Goal: Information Seeking & Learning: Find specific fact

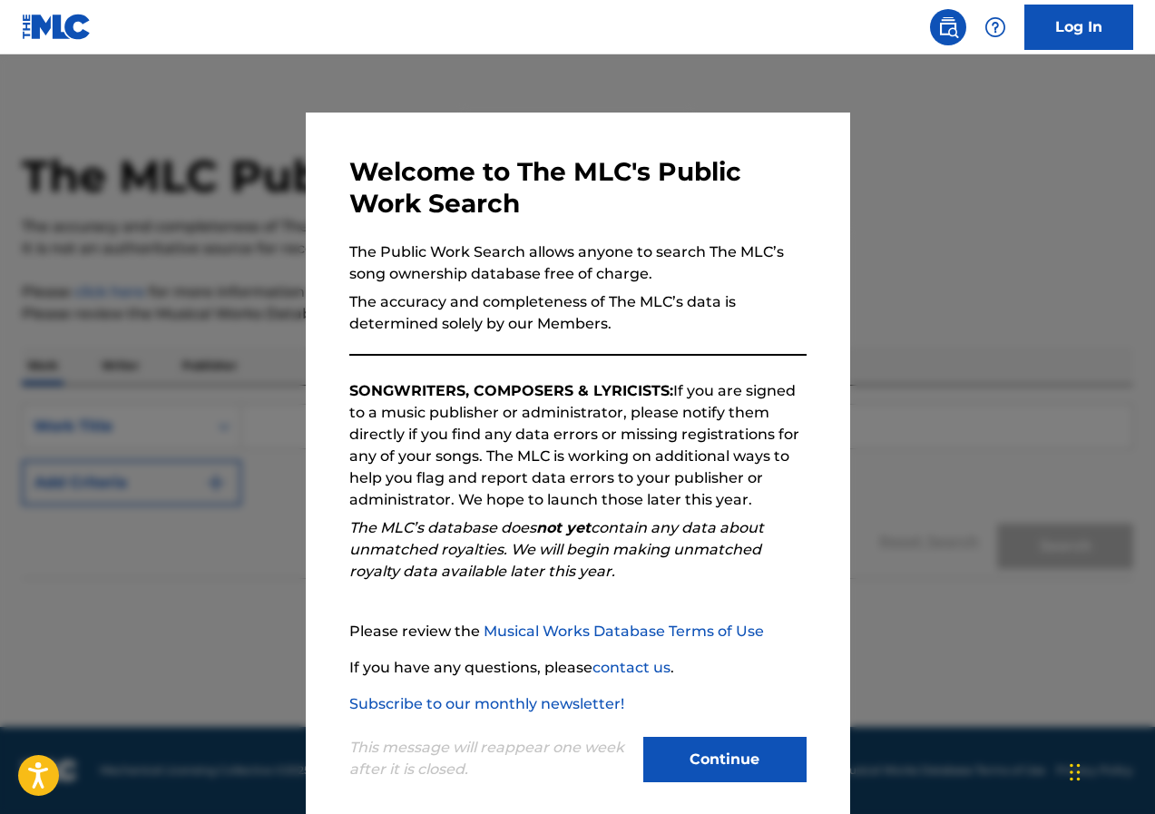
click at [716, 763] on button "Continue" at bounding box center [724, 759] width 163 height 45
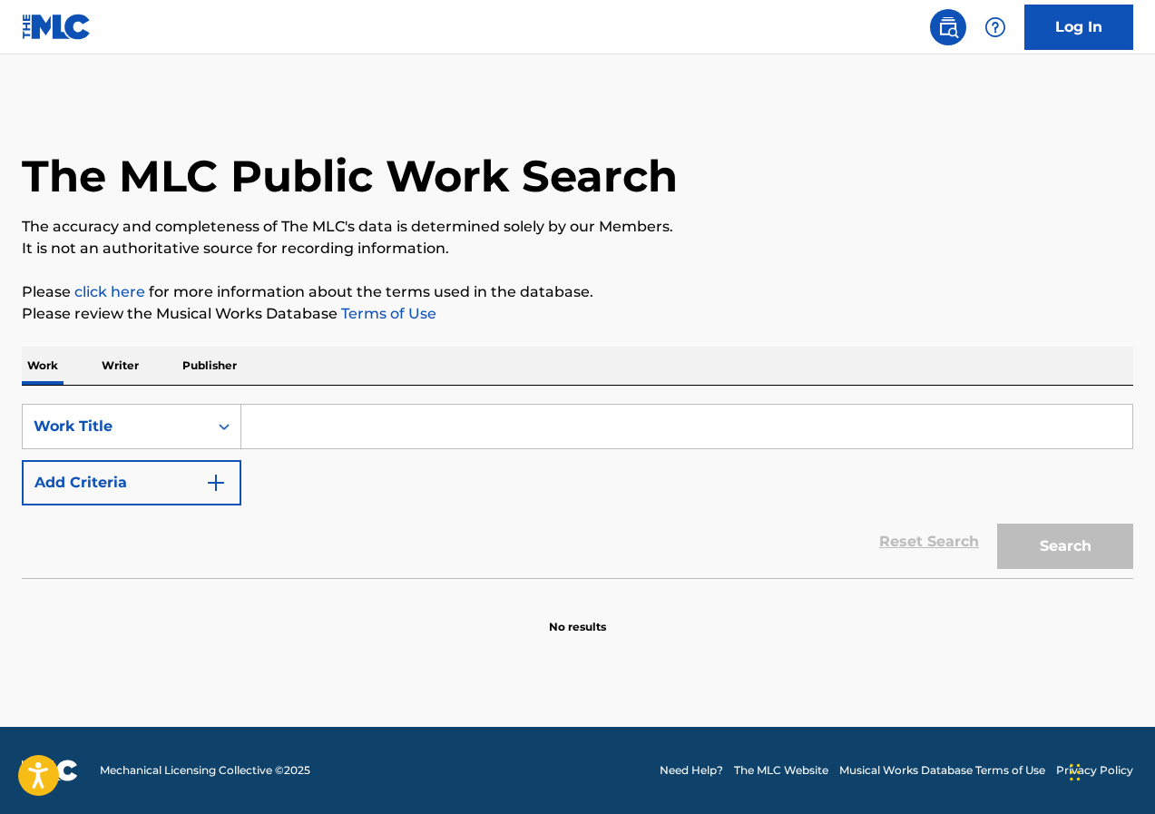
click at [147, 367] on div "Work Writer Publisher" at bounding box center [577, 365] width 1111 height 38
click at [203, 421] on div "Work Title" at bounding box center [115, 426] width 185 height 34
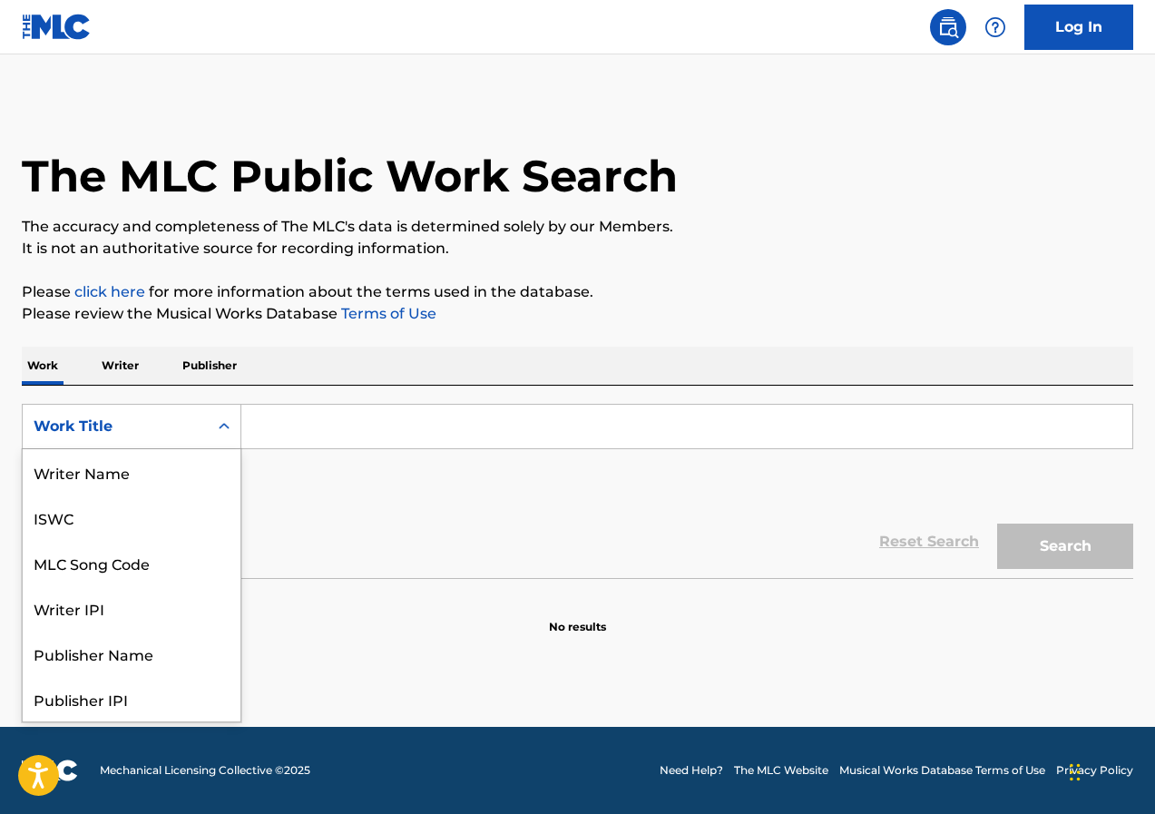
scroll to position [91, 0]
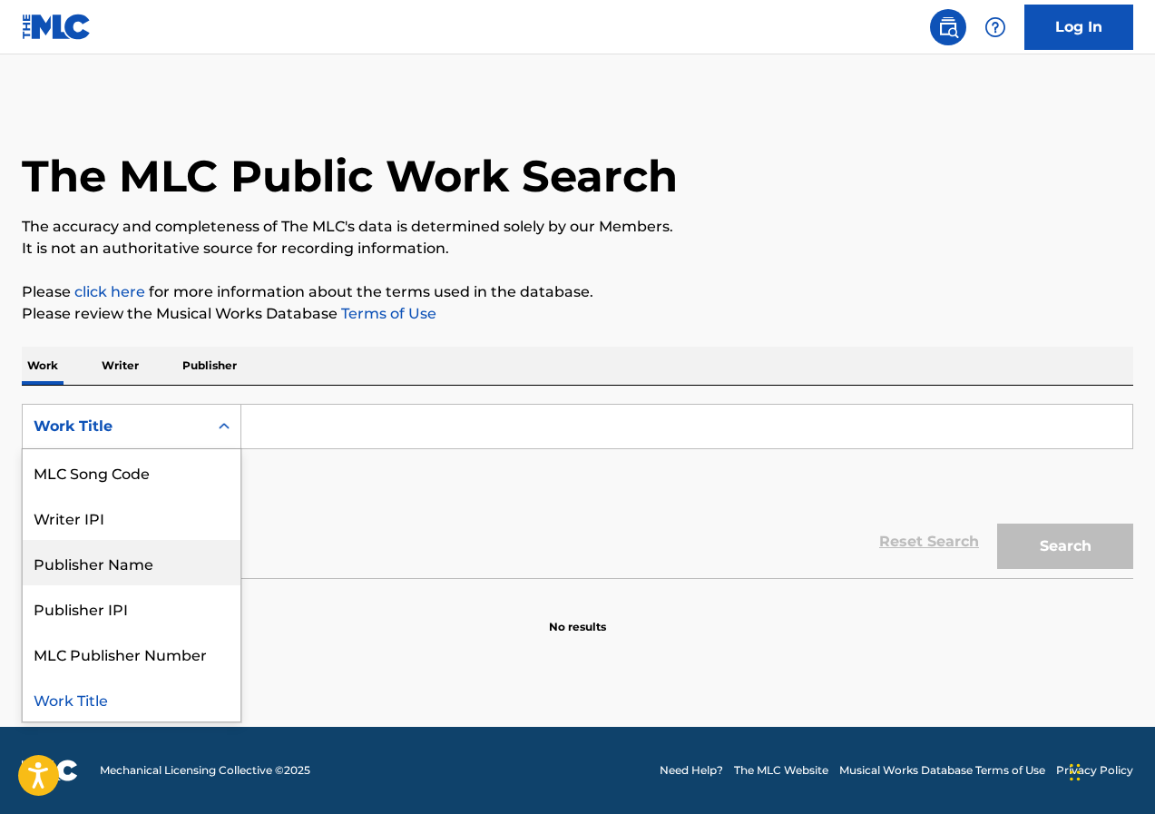
click at [301, 415] on input "Search Form" at bounding box center [686, 427] width 891 height 44
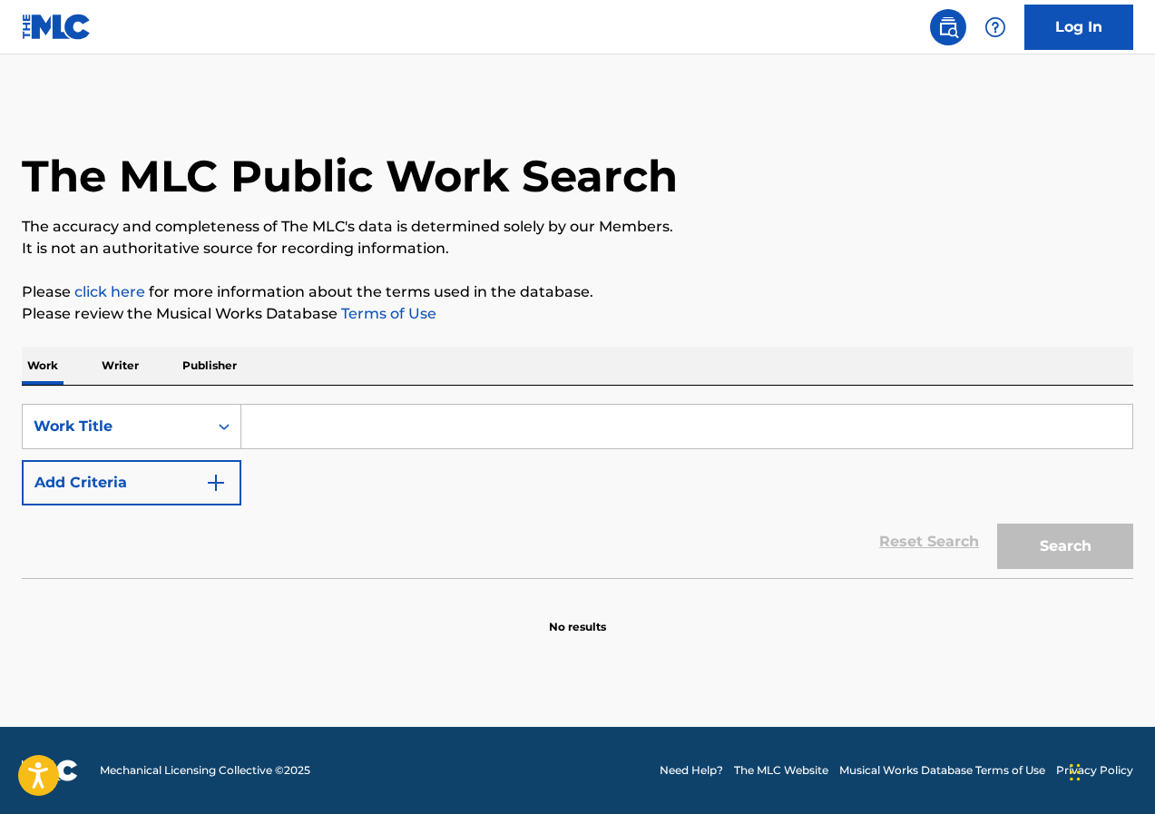
click at [122, 358] on p "Writer" at bounding box center [120, 365] width 48 height 38
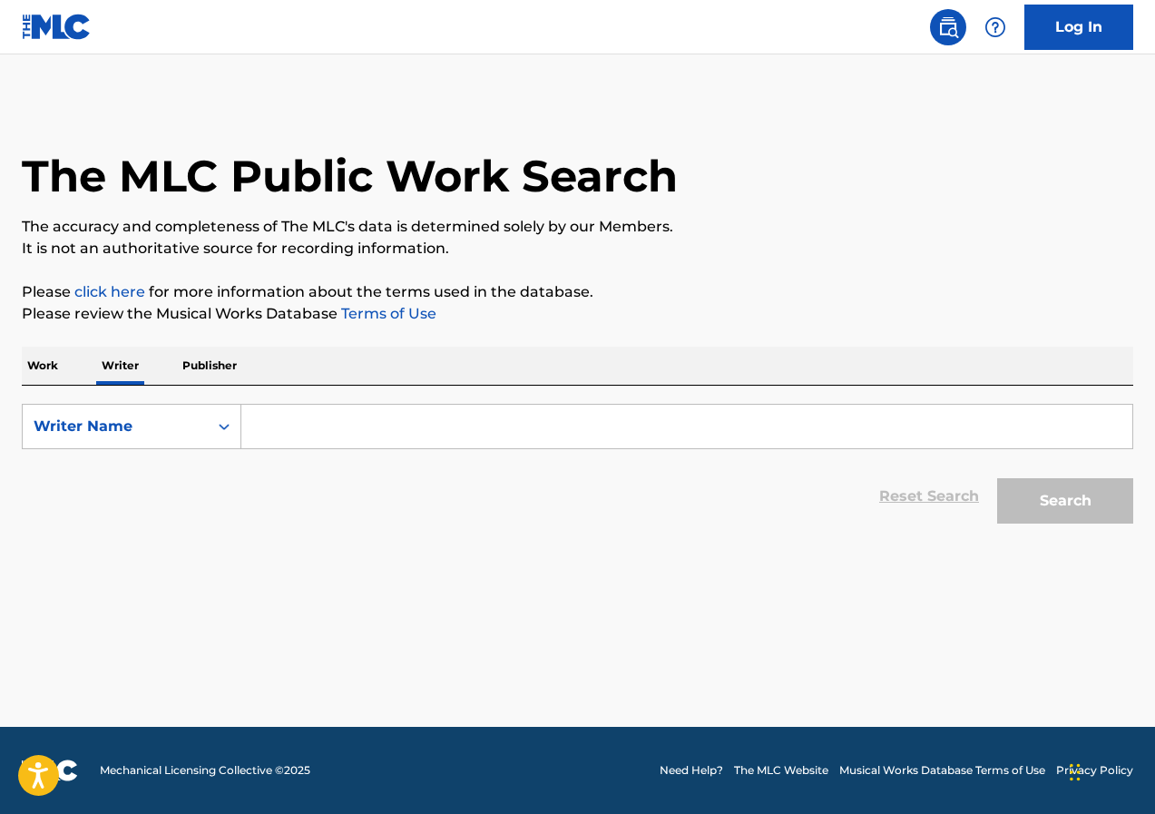
drag, startPoint x: 26, startPoint y: 367, endPoint x: 37, endPoint y: 367, distance: 10.9
click at [25, 367] on p "Work" at bounding box center [43, 365] width 42 height 38
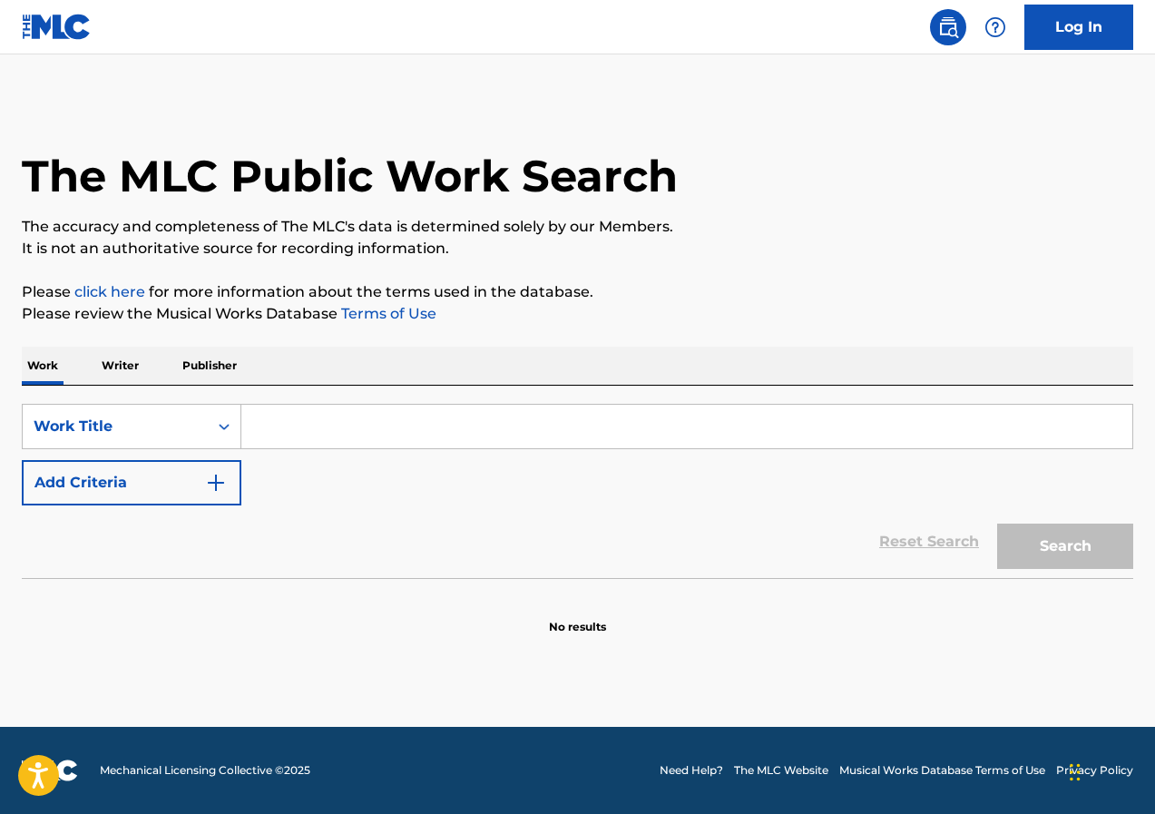
click at [122, 356] on p "Writer" at bounding box center [120, 365] width 48 height 38
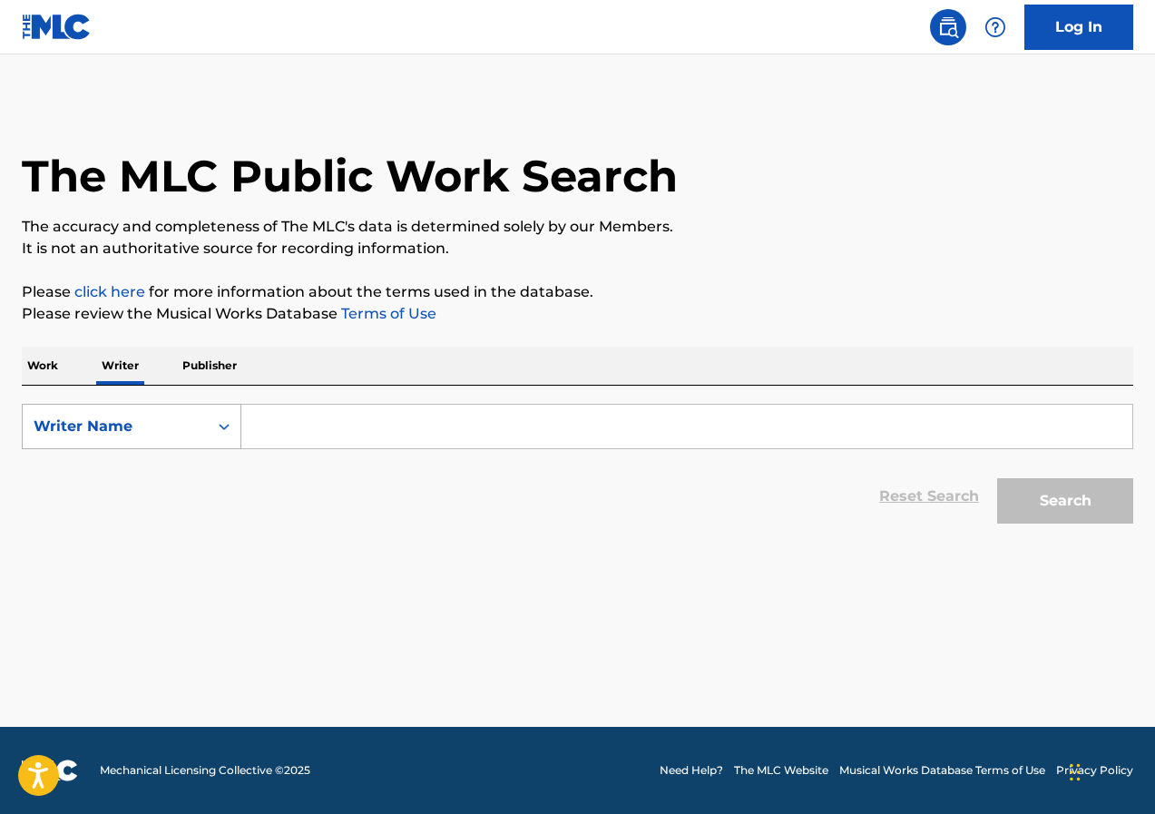
click at [167, 427] on div "Writer Name" at bounding box center [115, 426] width 163 height 22
click at [60, 376] on p "Work" at bounding box center [43, 365] width 42 height 38
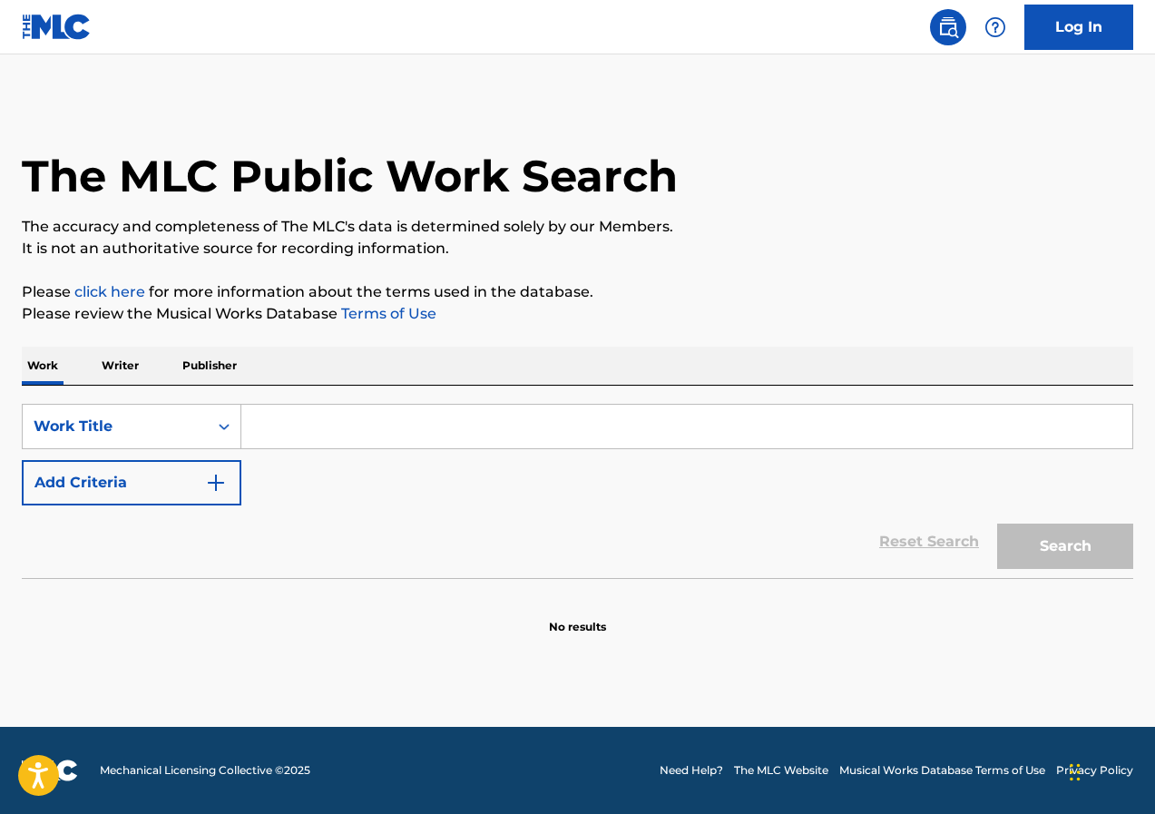
click at [340, 430] on input "Search Form" at bounding box center [686, 427] width 891 height 44
paste input "T0372590049"
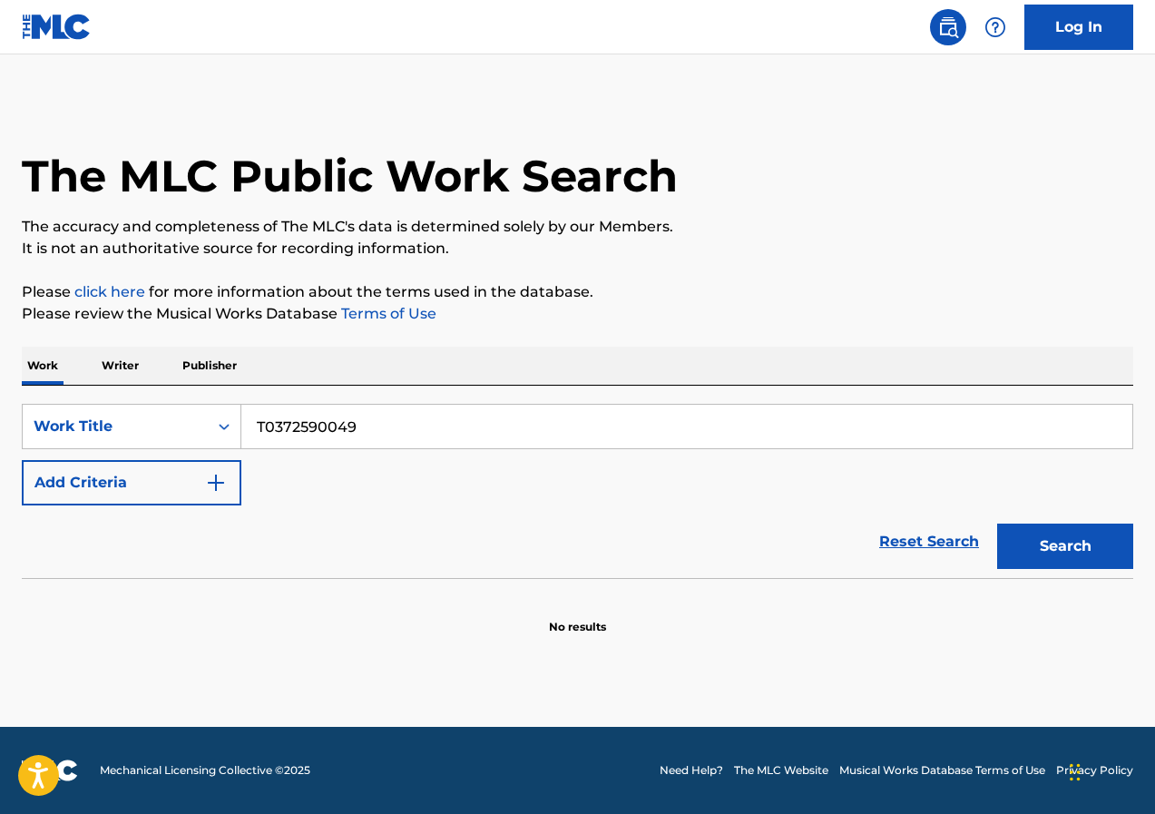
type input "T0372590049"
click at [1108, 557] on button "Search" at bounding box center [1065, 545] width 136 height 45
click at [131, 425] on div "Work Title" at bounding box center [115, 426] width 163 height 22
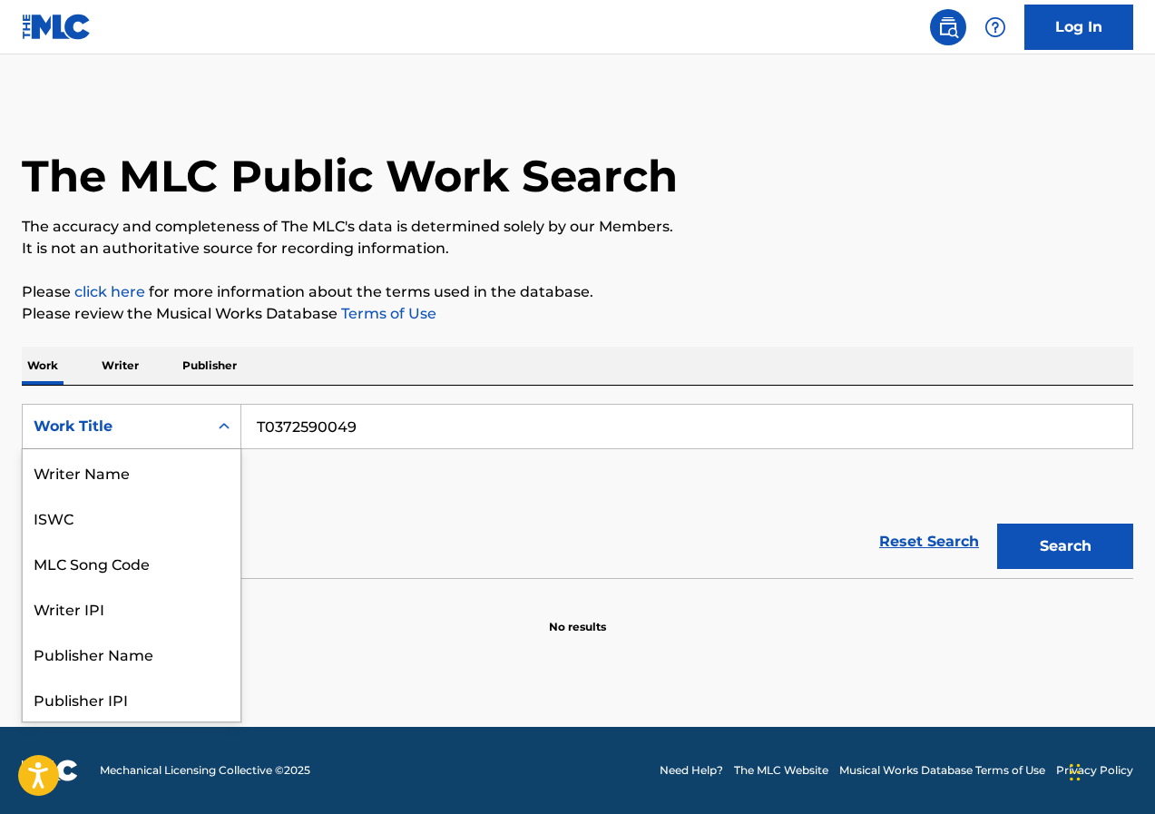
scroll to position [91, 0]
click at [125, 475] on div "MLC Song Code" at bounding box center [132, 471] width 218 height 45
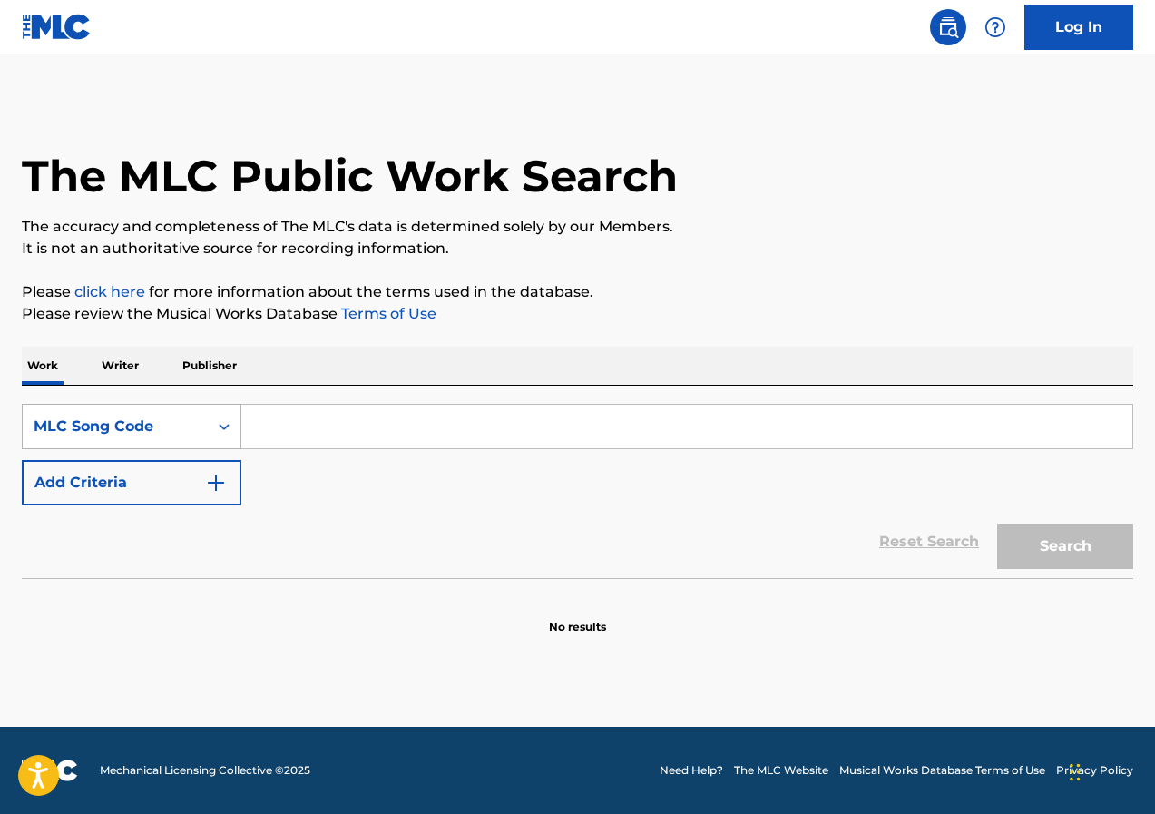
click at [184, 428] on div "MLC Song Code" at bounding box center [115, 426] width 163 height 22
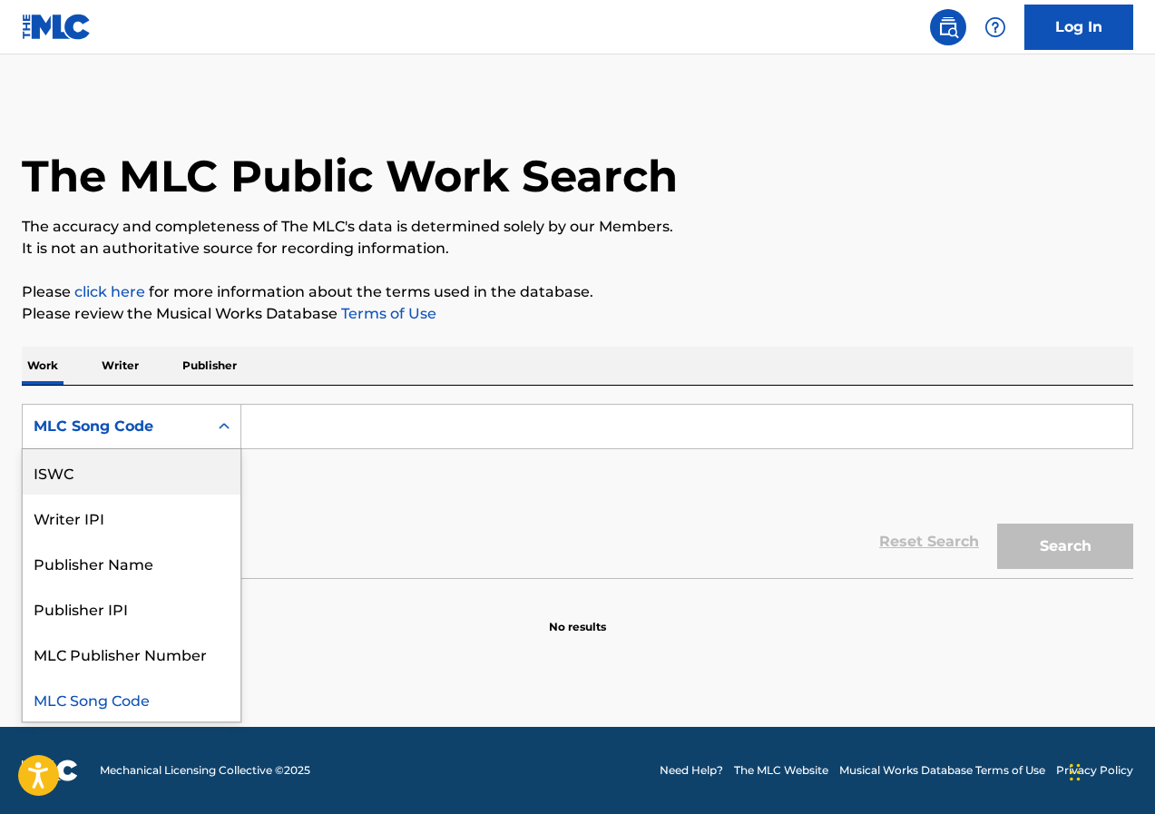
click at [168, 469] on div "ISWC" at bounding box center [132, 471] width 218 height 45
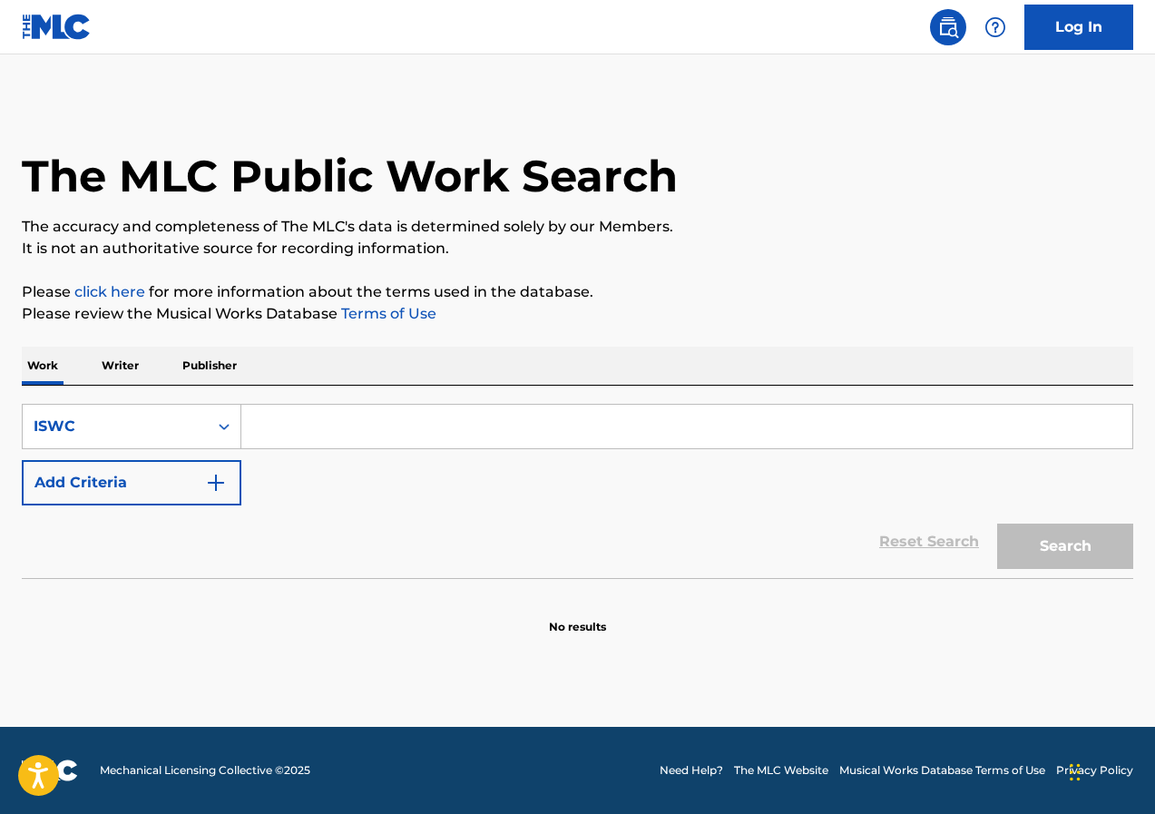
click at [342, 427] on input "Search Form" at bounding box center [686, 427] width 891 height 44
paste input "T0372590049"
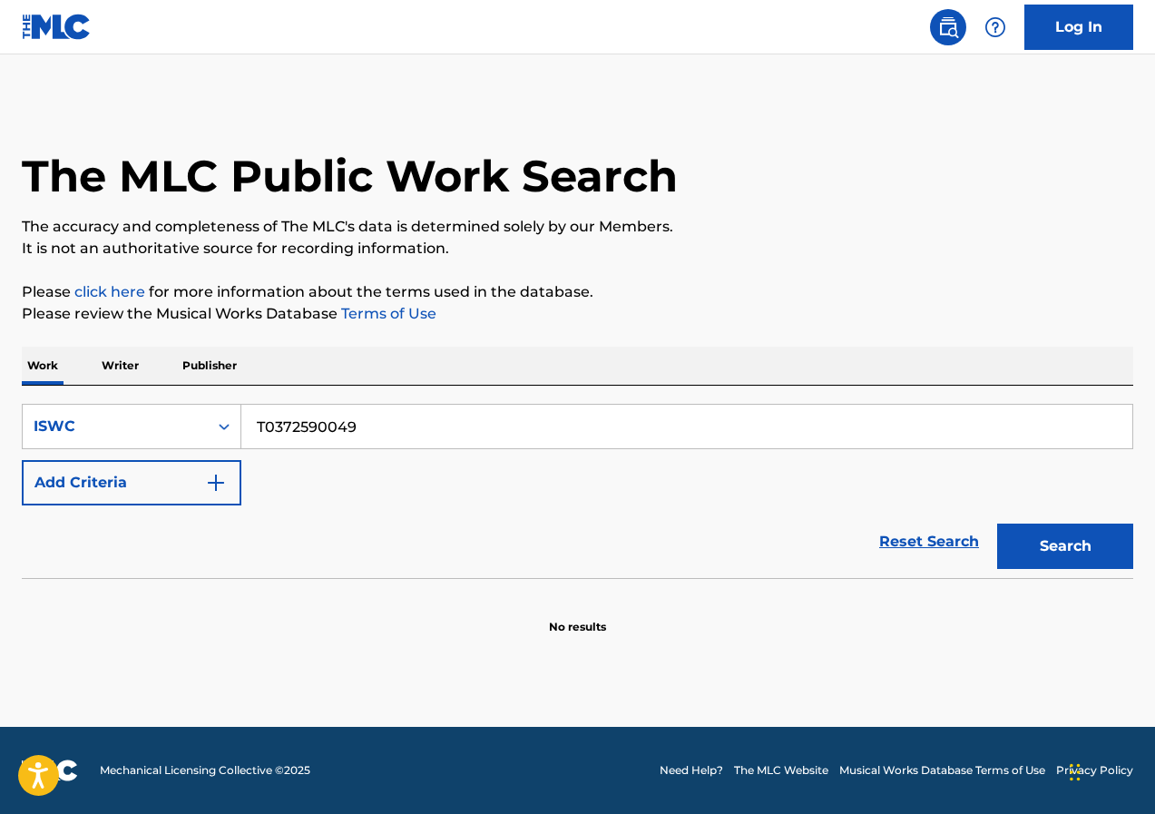
type input "T0372590049"
click at [1036, 546] on button "Search" at bounding box center [1065, 545] width 136 height 45
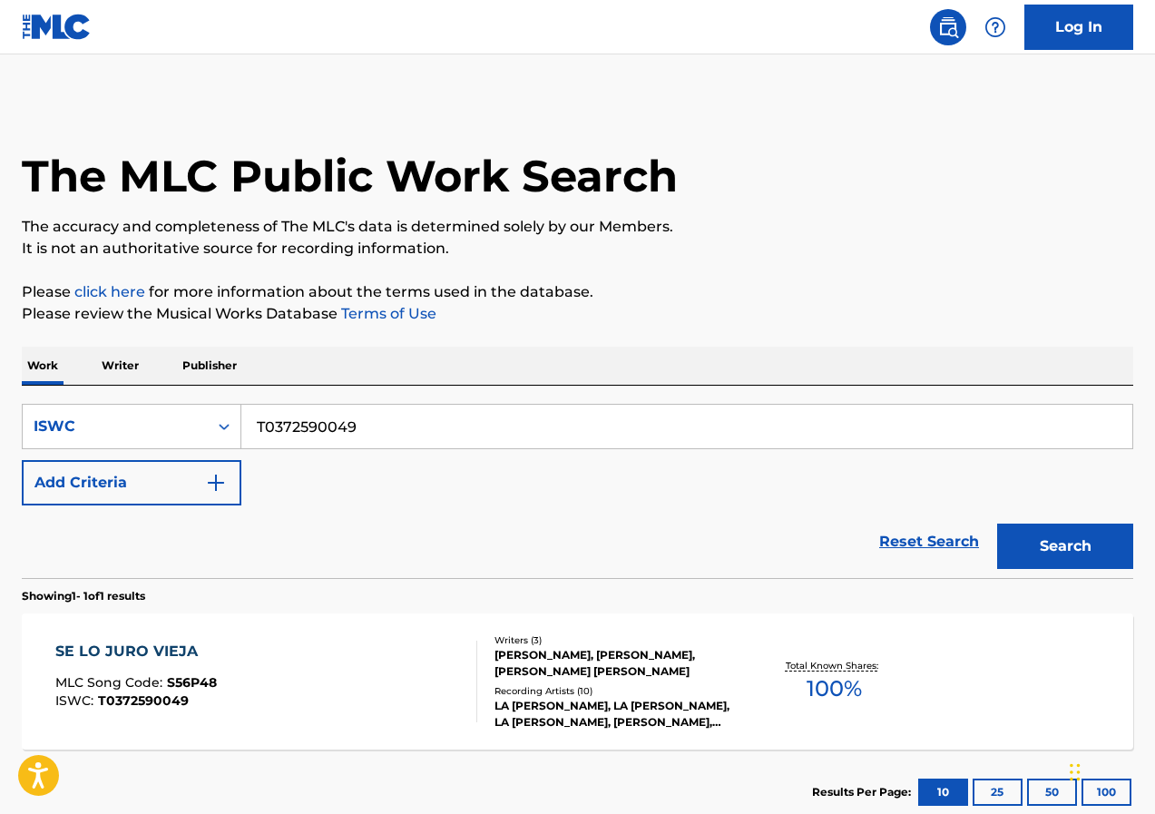
scroll to position [117, 0]
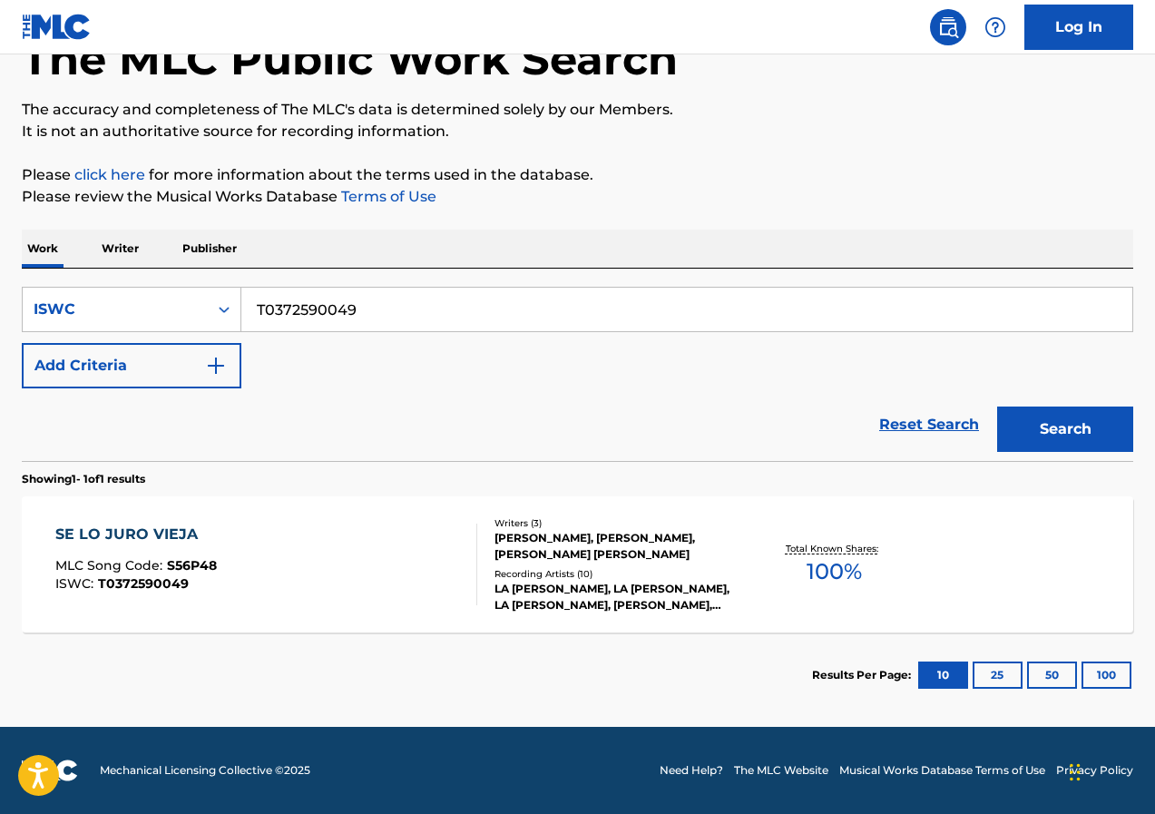
click at [640, 549] on div "[PERSON_NAME], [PERSON_NAME], [PERSON_NAME] [PERSON_NAME]" at bounding box center [617, 546] width 247 height 33
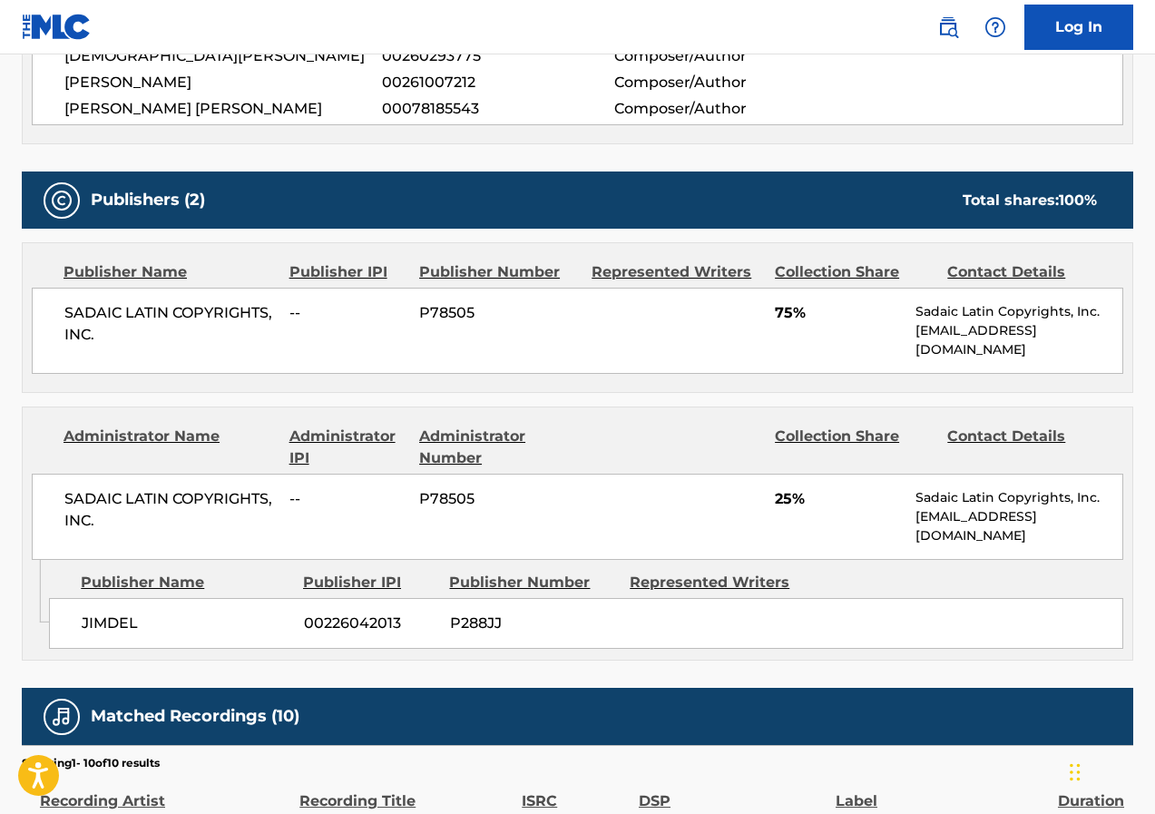
scroll to position [624, 0]
